Goal: Information Seeking & Learning: Learn about a topic

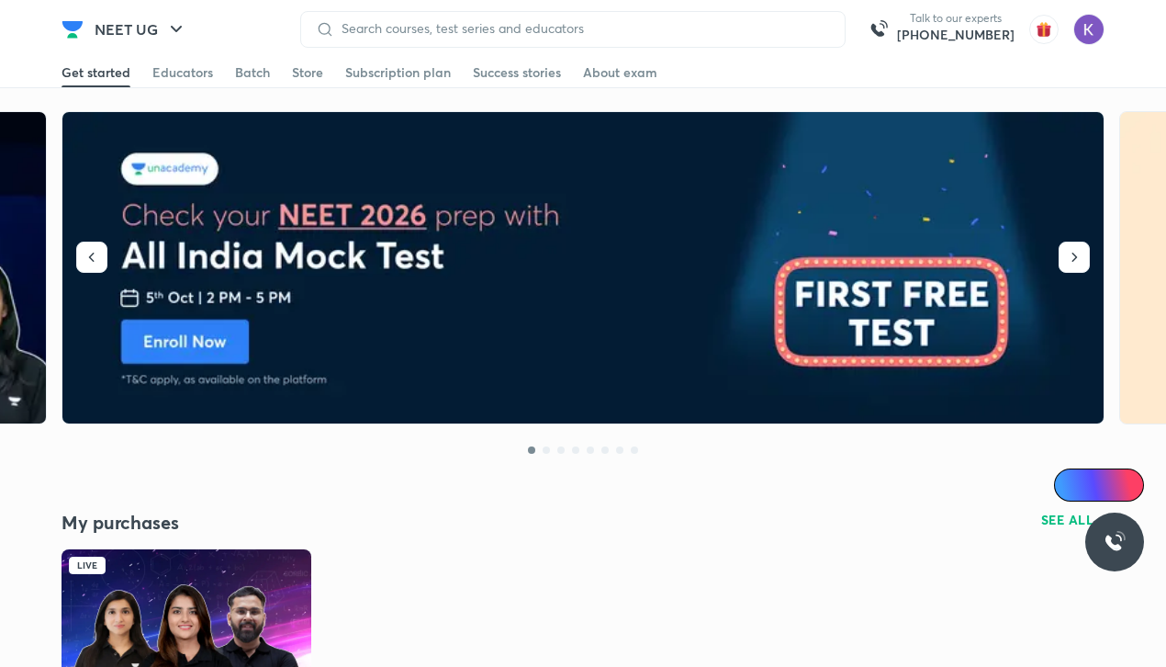
scroll to position [1, 0]
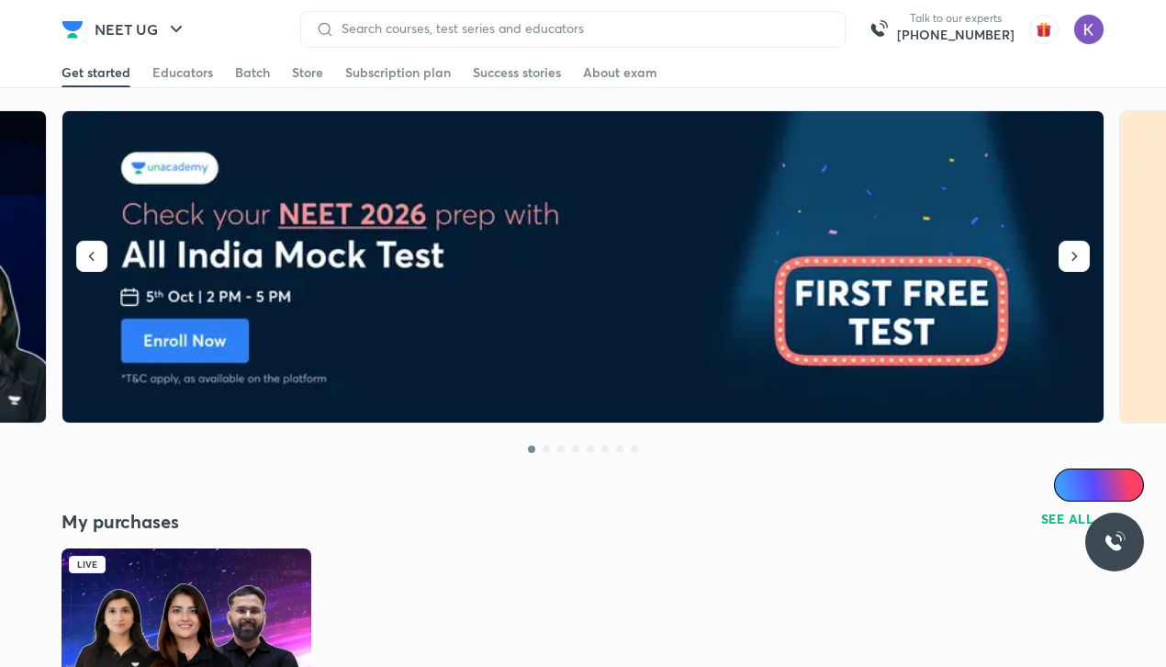
click at [195, 638] on img at bounding box center [187, 618] width 250 height 140
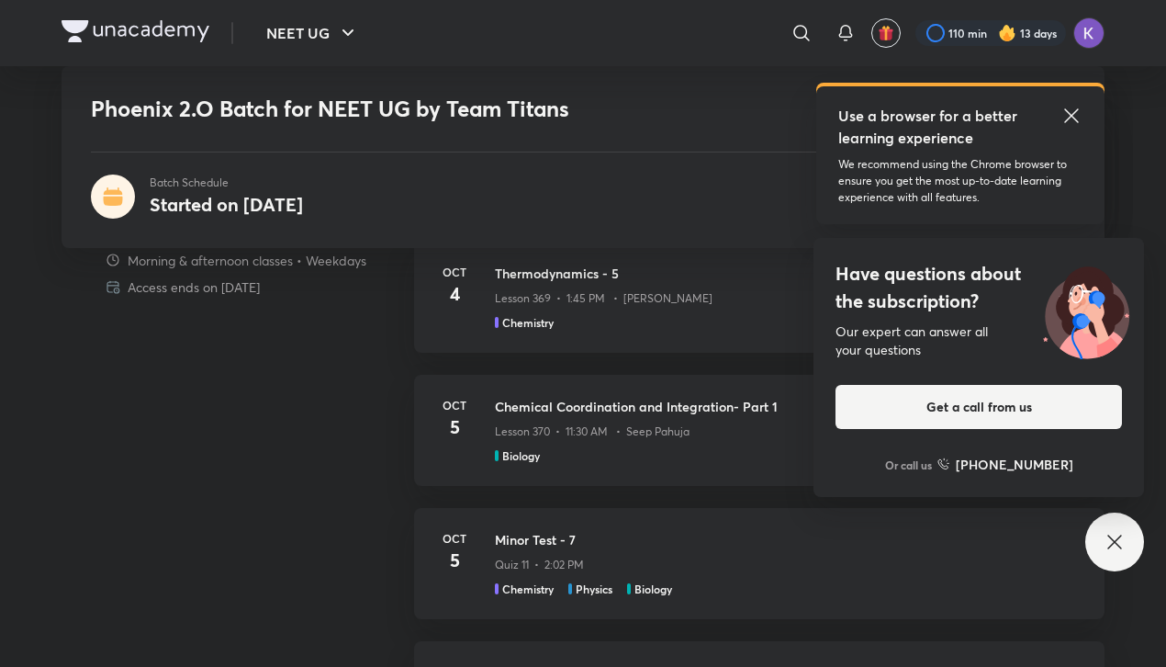
scroll to position [1528, 0]
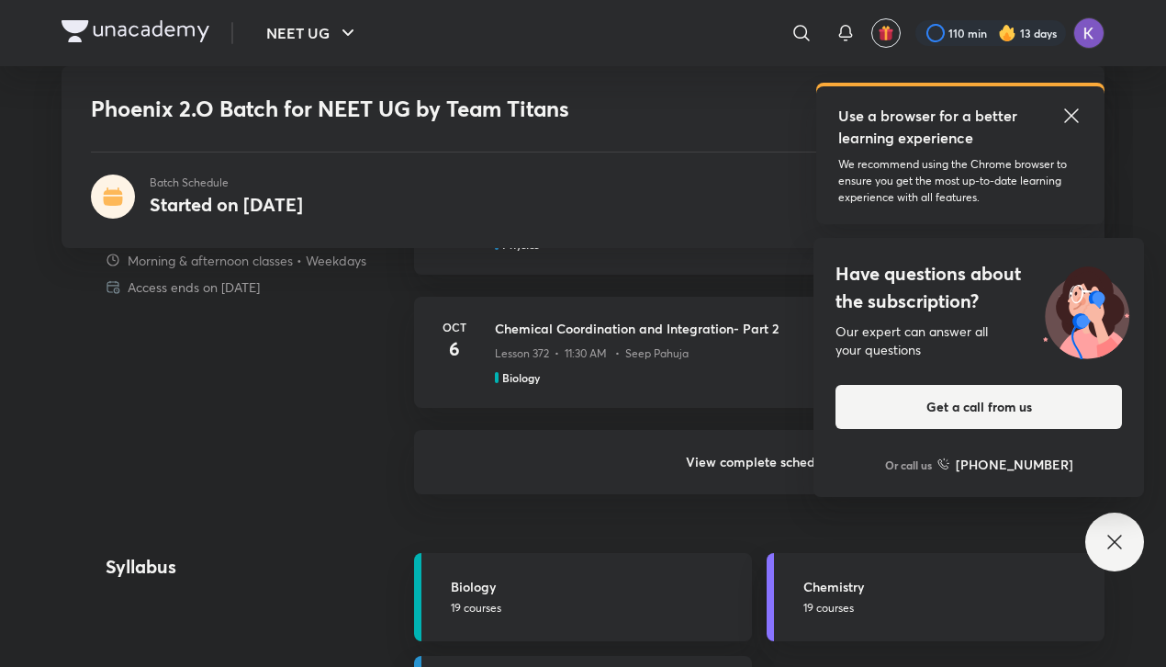
click at [692, 469] on h6 "View complete schedule" at bounding box center [759, 462] width 690 height 64
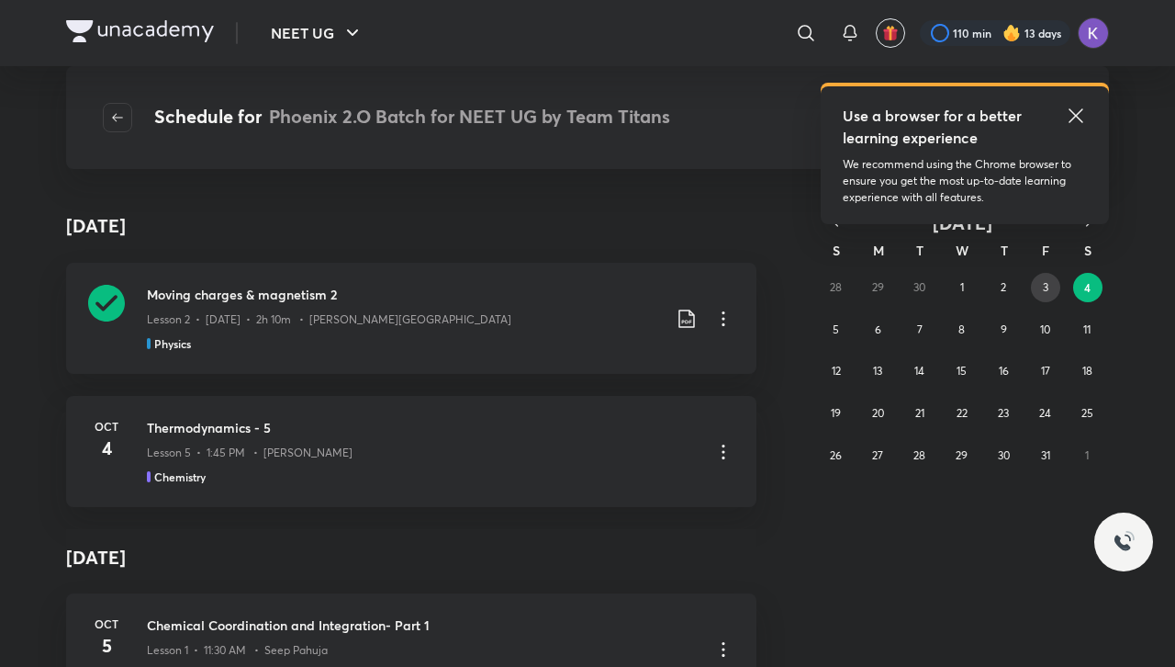
click at [1043, 285] on abbr "3" at bounding box center [1046, 287] width 6 height 14
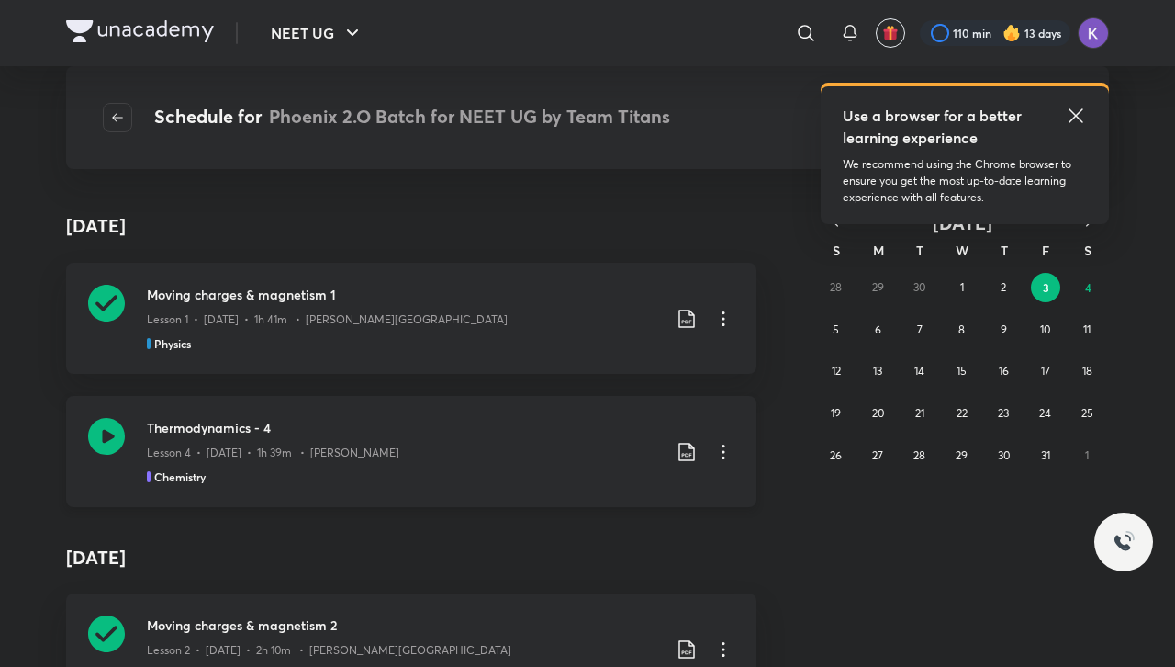
click at [114, 443] on icon at bounding box center [106, 436] width 37 height 37
